Goal: Information Seeking & Learning: Learn about a topic

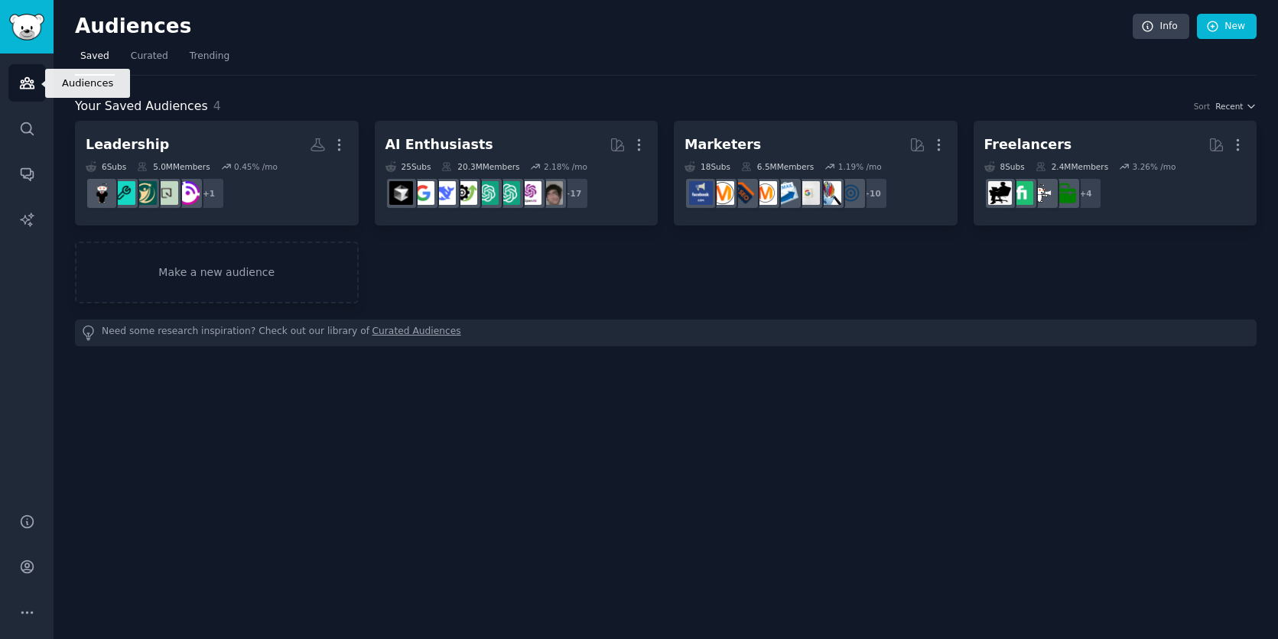
click at [29, 83] on icon "Sidebar" at bounding box center [27, 83] width 16 height 16
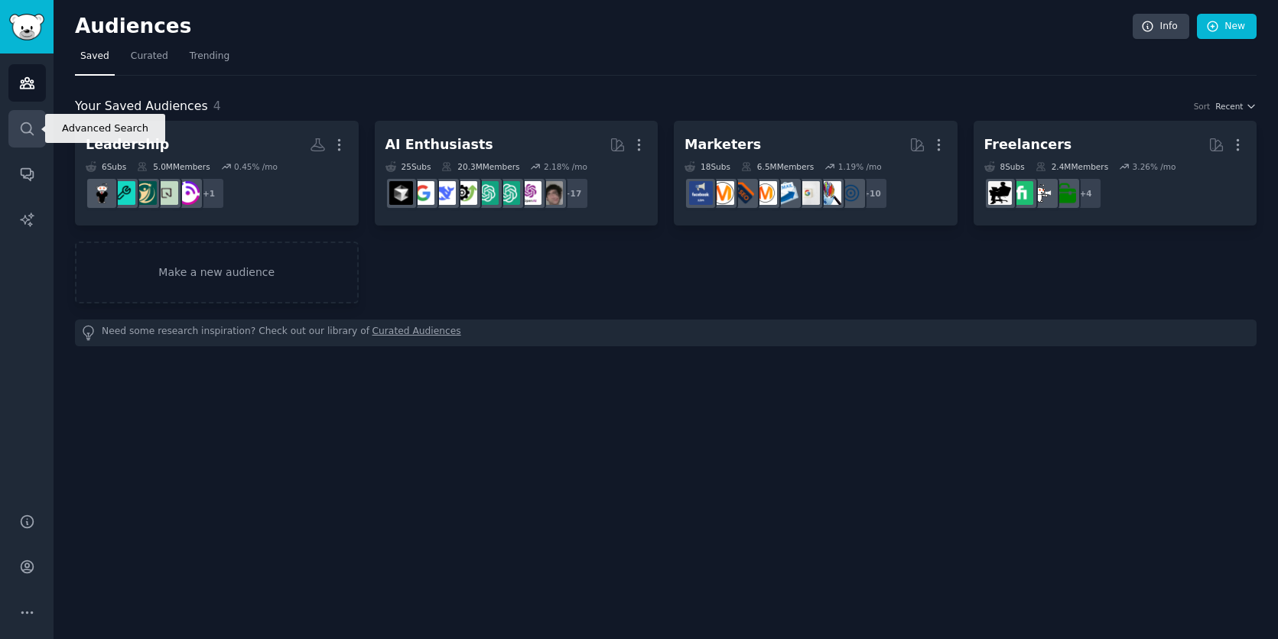
click at [29, 125] on icon "Sidebar" at bounding box center [27, 129] width 16 height 16
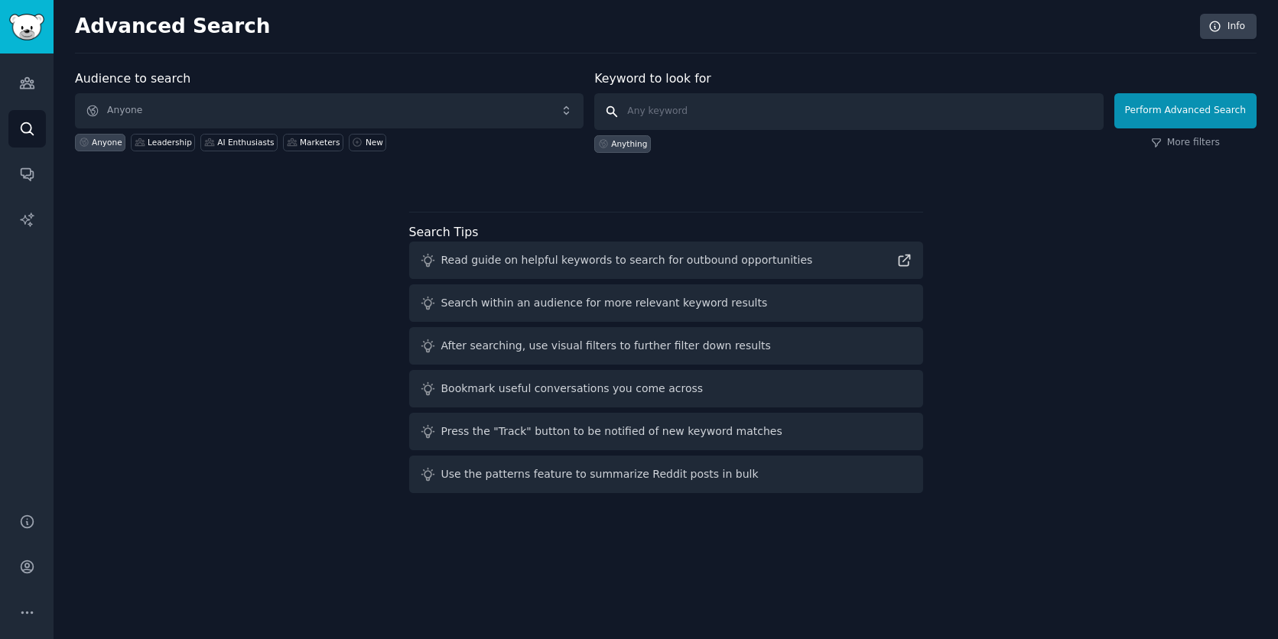
click at [648, 106] on input "text" at bounding box center [848, 111] width 509 height 37
type input "i hate"
click button "Perform Advanced Search" at bounding box center [1186, 110] width 142 height 35
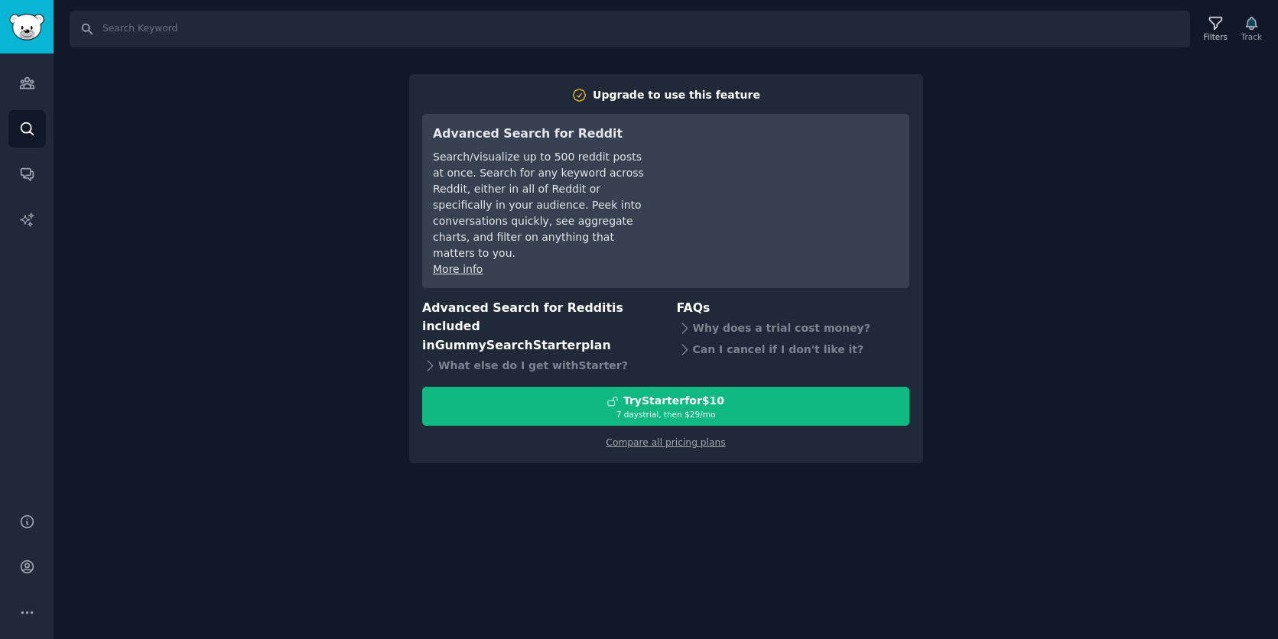
click at [353, 236] on div "Search Filters Track Upgrade to use this feature Advanced Search for Reddit Sea…" at bounding box center [666, 319] width 1225 height 639
click at [37, 126] on link "Search" at bounding box center [26, 128] width 37 height 37
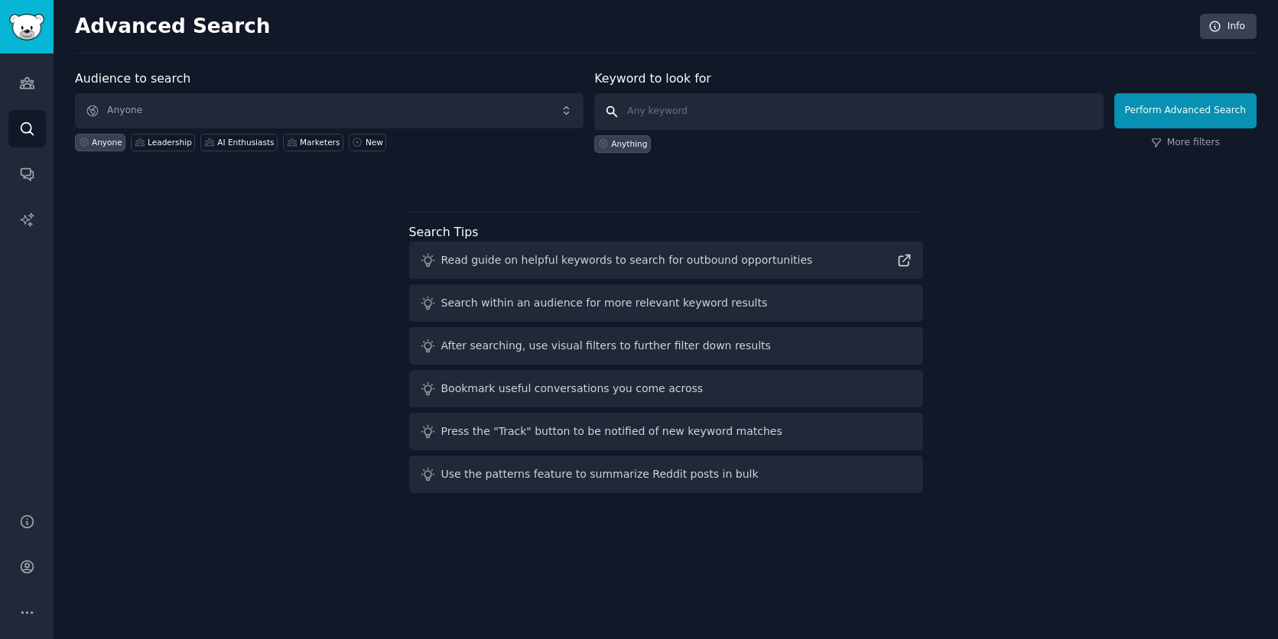
click at [727, 113] on input "text" at bounding box center [848, 111] width 509 height 37
click at [462, 116] on span "Anyone" at bounding box center [329, 110] width 509 height 35
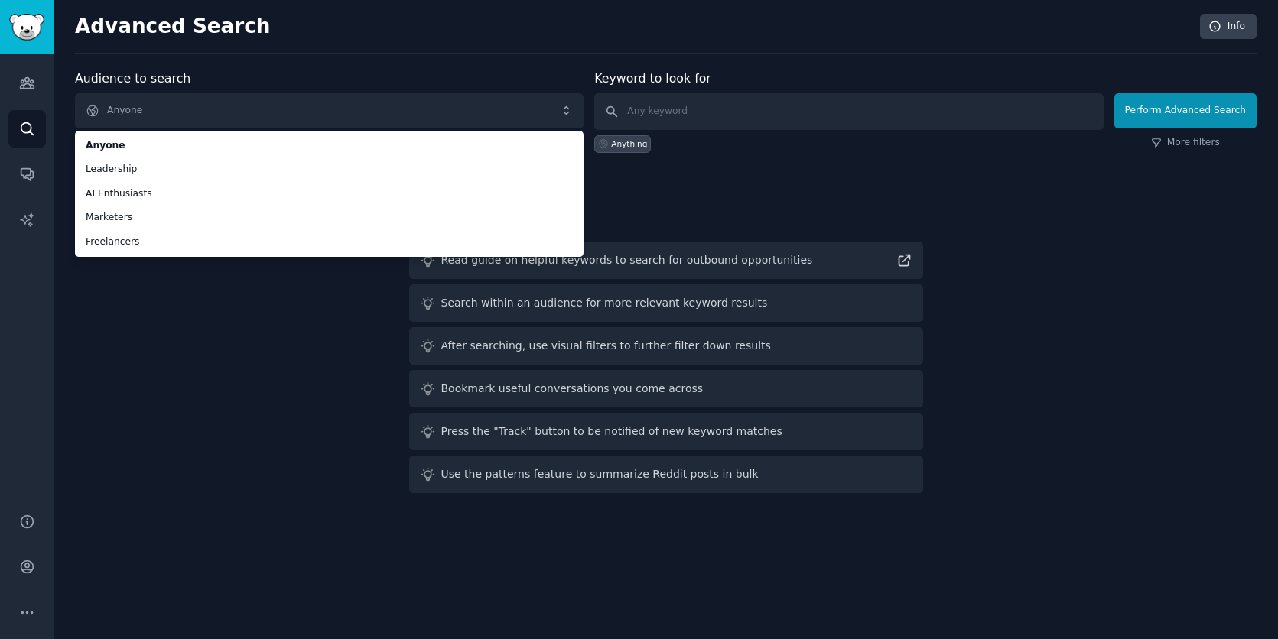
click at [245, 372] on div "Audience to search Anyone Anyone Leadership AI Enthusiasts Marketers Freelancer…" at bounding box center [666, 285] width 1182 height 430
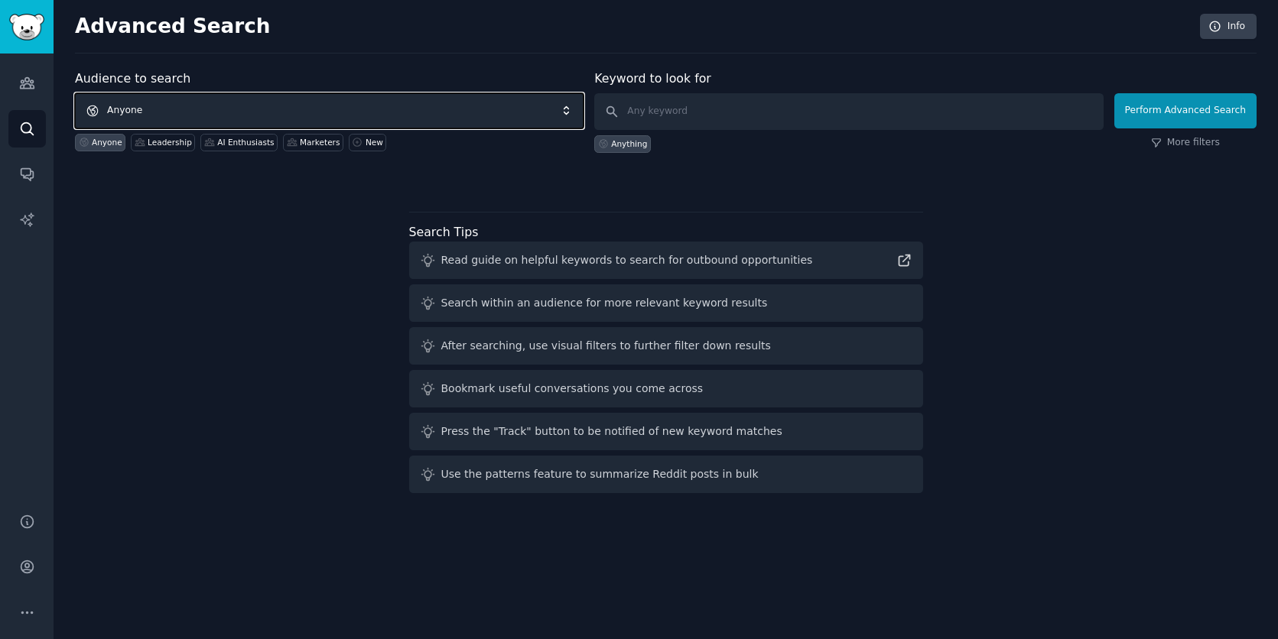
click at [282, 106] on span "Anyone" at bounding box center [329, 110] width 509 height 35
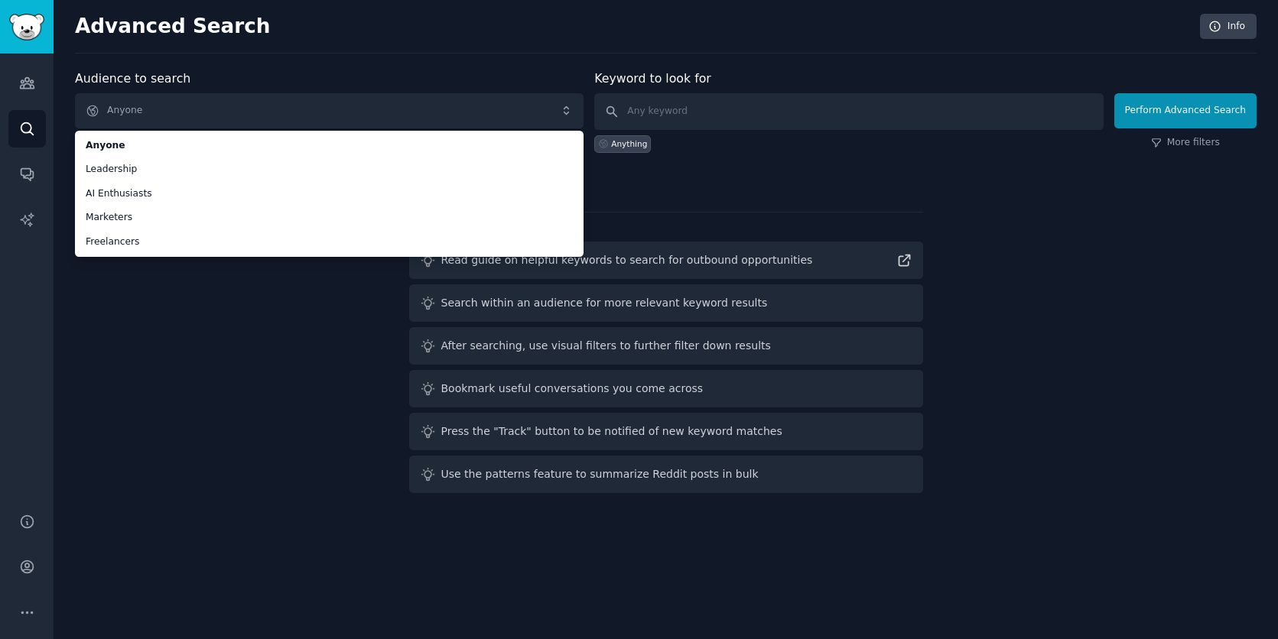
click at [247, 353] on div "Audience to search Anyone Anyone Leadership AI Enthusiasts Marketers Freelancer…" at bounding box center [666, 285] width 1182 height 430
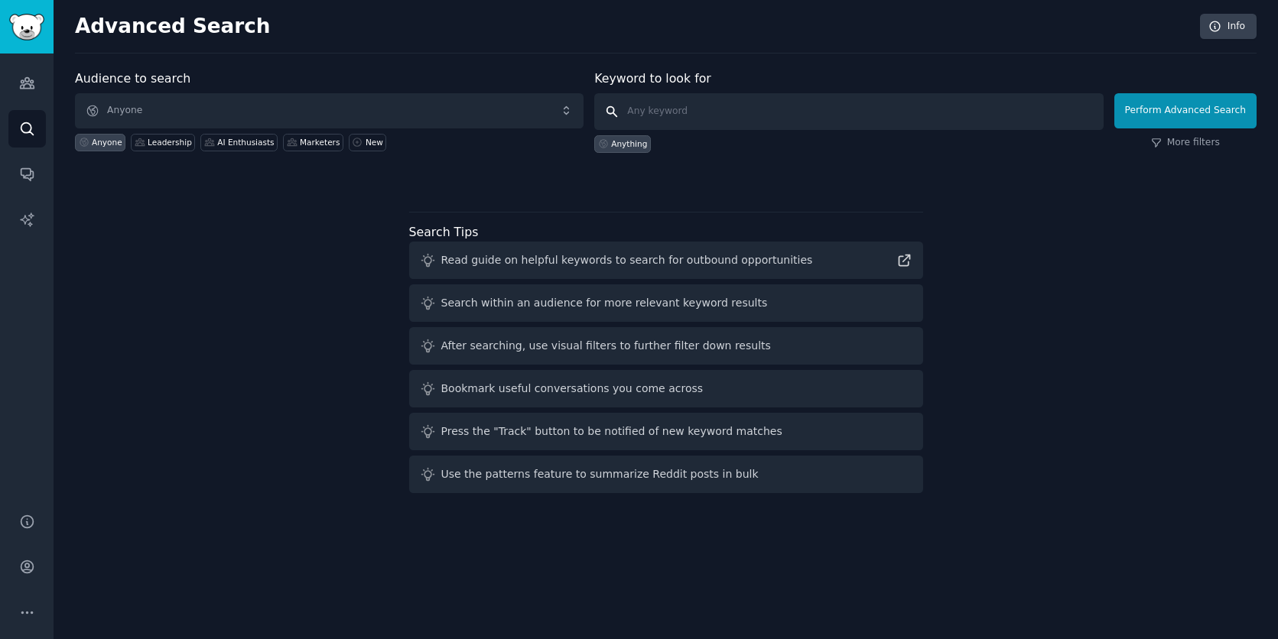
click at [746, 114] on input "text" at bounding box center [848, 111] width 509 height 37
click at [891, 181] on div at bounding box center [666, 179] width 1182 height 11
click at [28, 76] on icon "Sidebar" at bounding box center [27, 83] width 16 height 16
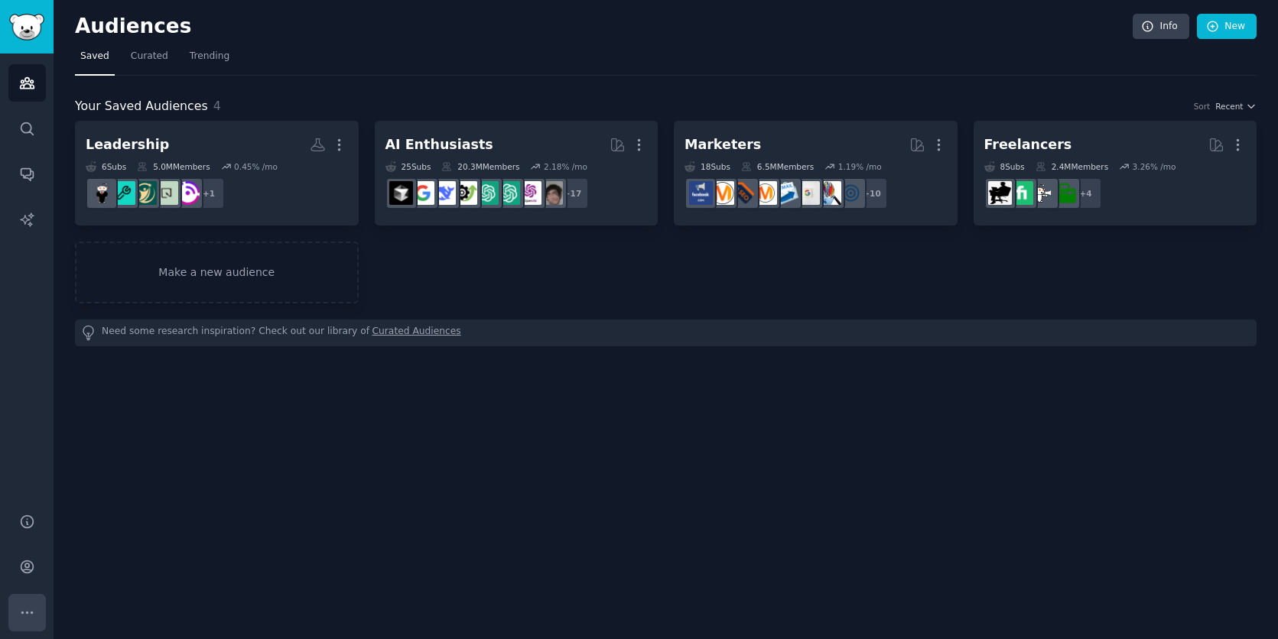
click at [25, 613] on icon "Sidebar" at bounding box center [27, 613] width 16 height 16
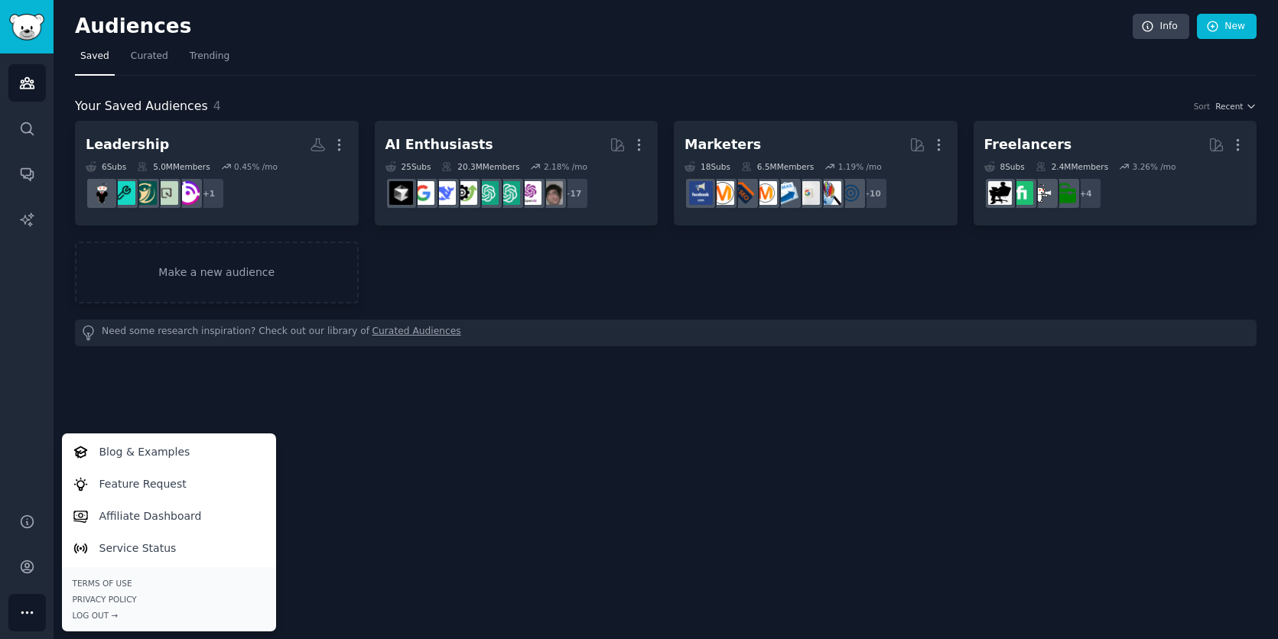
click at [25, 610] on icon "Sidebar" at bounding box center [27, 613] width 16 height 16
